Goal: Task Accomplishment & Management: Manage account settings

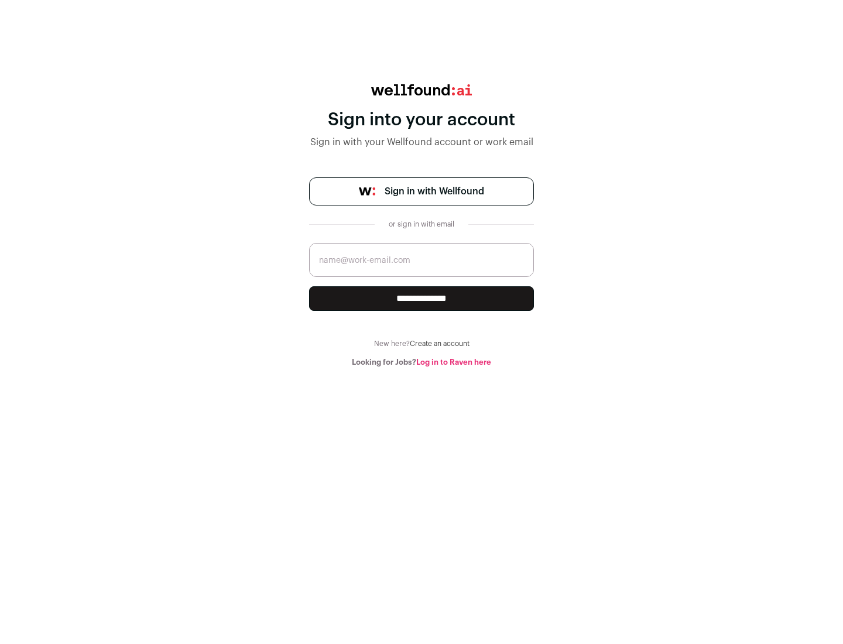
click at [434, 191] on span "Sign in with Wellfound" at bounding box center [435, 191] width 100 height 14
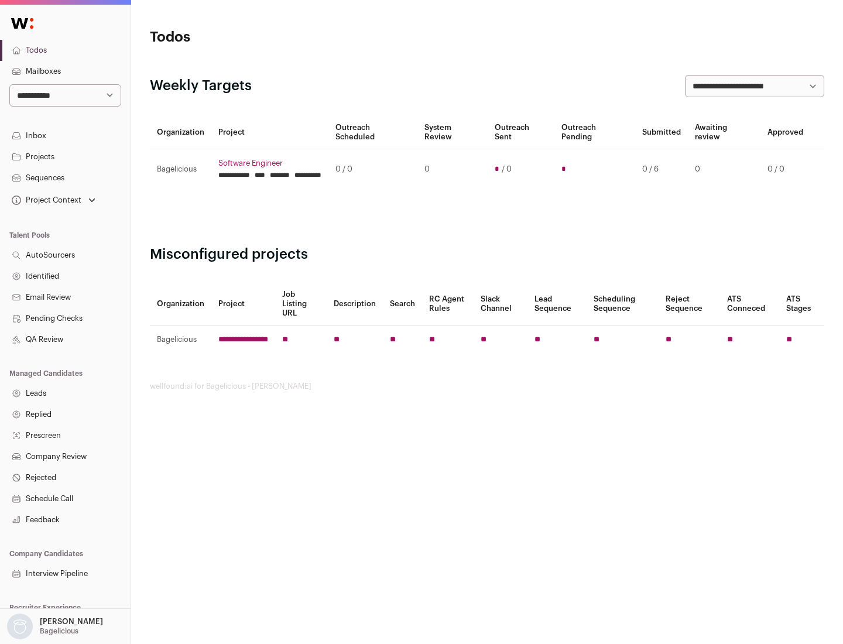
click at [65, 156] on link "Projects" at bounding box center [65, 156] width 131 height 21
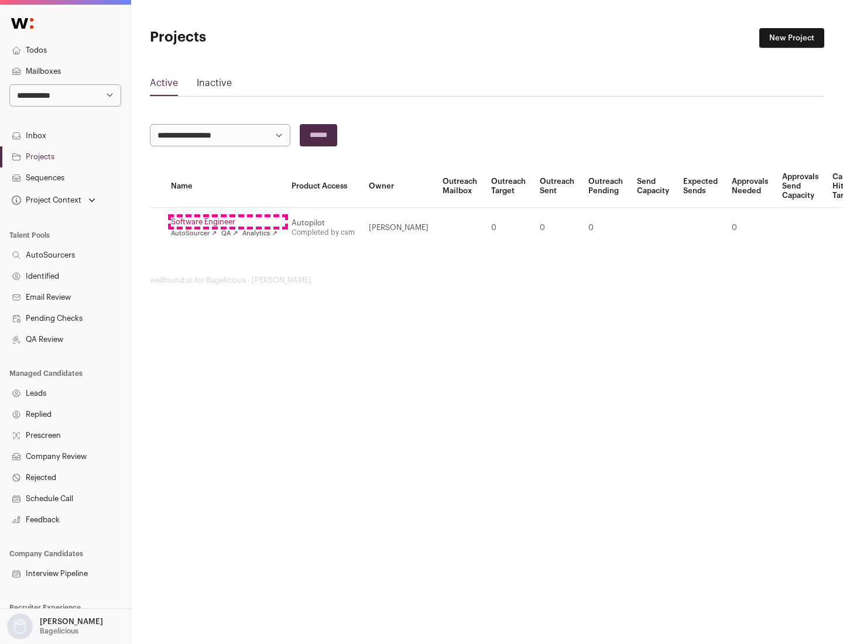
click at [228, 222] on link "Software Engineer" at bounding box center [224, 221] width 107 height 9
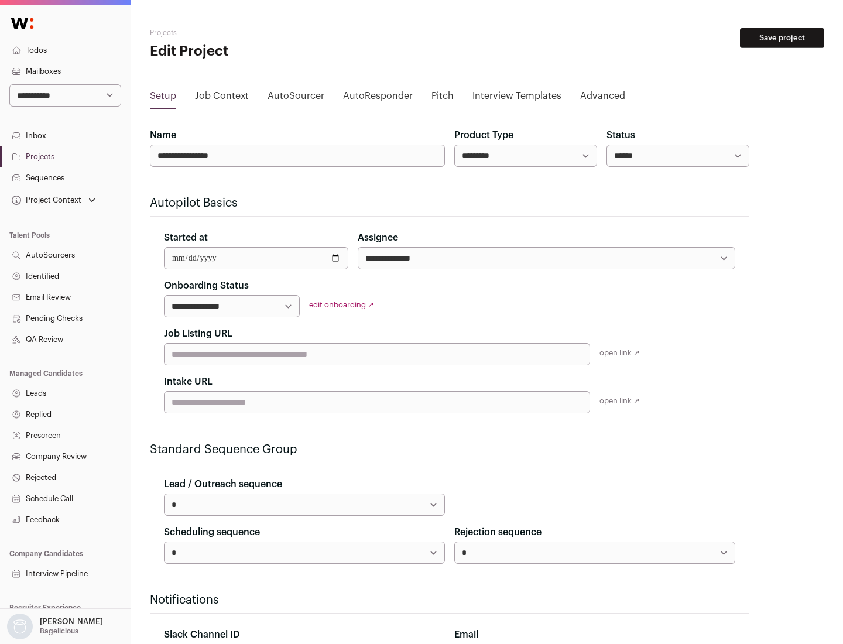
click at [782, 38] on button "Save project" at bounding box center [782, 38] width 84 height 20
